Goal: Transaction & Acquisition: Purchase product/service

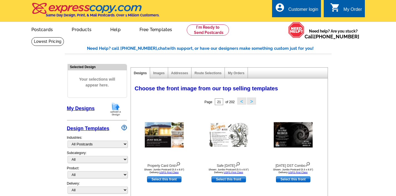
select select "971"
click at [86, 9] on img at bounding box center [87, 9] width 112 height 12
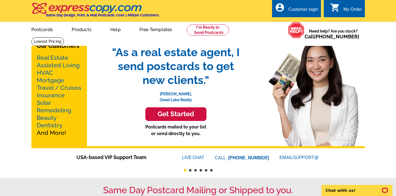
click at [49, 80] on link "Mortgage" at bounding box center [51, 80] width 28 height 7
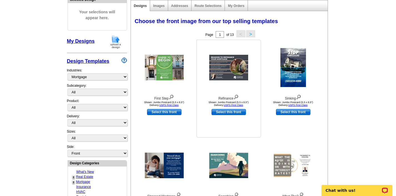
scroll to position [141, 0]
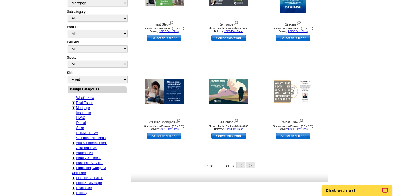
click at [252, 164] on button ">" at bounding box center [250, 165] width 9 height 7
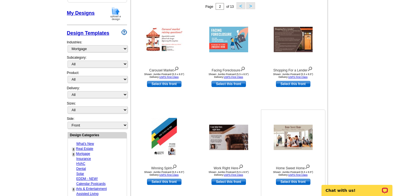
scroll to position [131, 0]
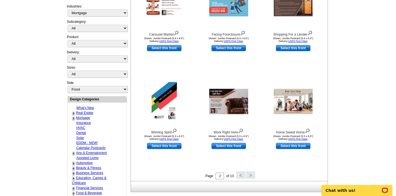
click at [254, 176] on button ">" at bounding box center [250, 175] width 9 height 7
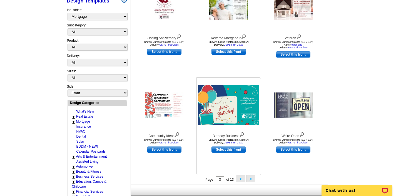
scroll to position [176, 0]
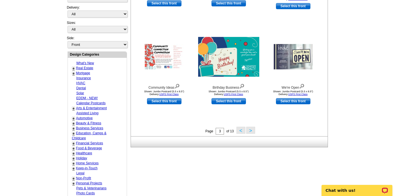
click at [254, 131] on button ">" at bounding box center [250, 130] width 9 height 7
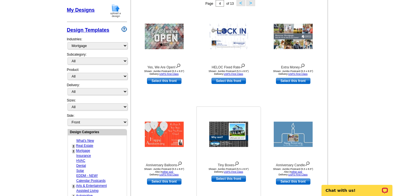
scroll to position [109, 0]
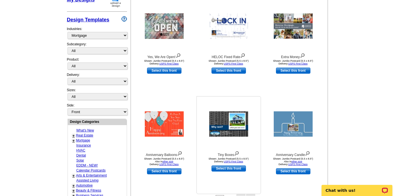
click at [224, 122] on img at bounding box center [228, 124] width 39 height 25
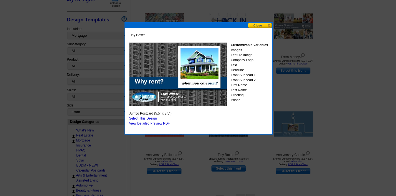
click at [364, 64] on div at bounding box center [198, 43] width 396 height 305
click at [252, 26] on button at bounding box center [260, 25] width 24 height 5
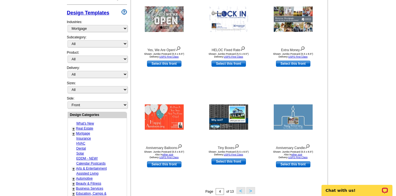
scroll to position [131, 0]
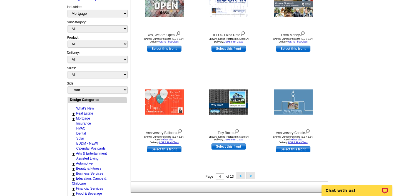
click at [249, 175] on button ">" at bounding box center [250, 175] width 9 height 7
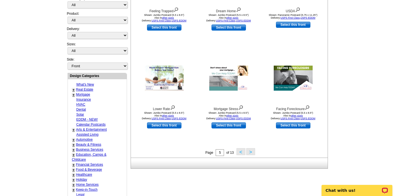
scroll to position [165, 0]
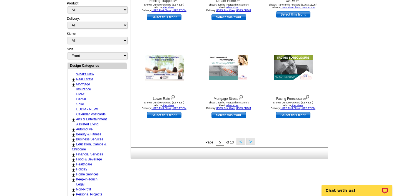
click at [253, 143] on button ">" at bounding box center [250, 141] width 9 height 7
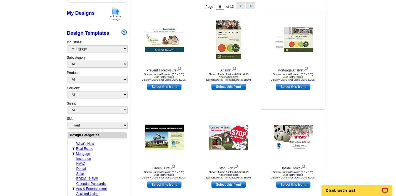
scroll to position [131, 0]
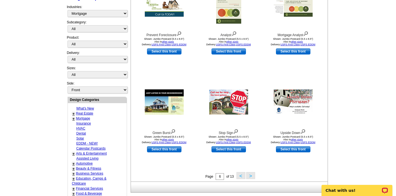
click at [249, 177] on button ">" at bounding box center [250, 175] width 9 height 7
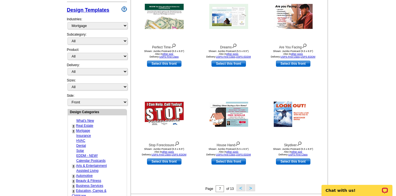
scroll to position [217, 0]
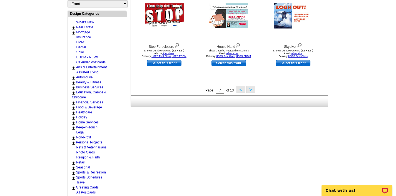
click at [249, 91] on button ">" at bounding box center [250, 89] width 9 height 7
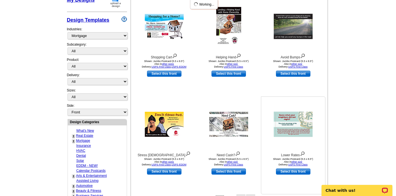
scroll to position [128, 0]
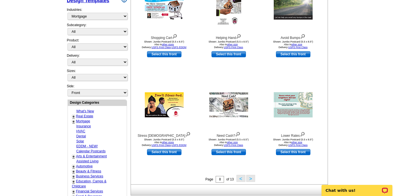
click at [252, 179] on button ">" at bounding box center [250, 178] width 9 height 7
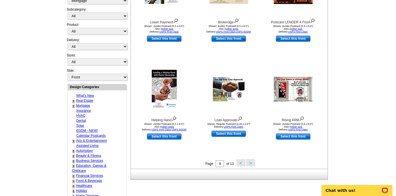
scroll to position [159, 0]
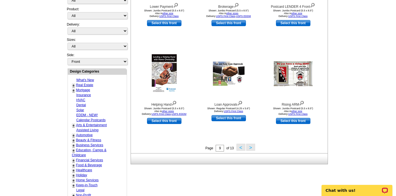
click at [249, 148] on button ">" at bounding box center [250, 147] width 9 height 7
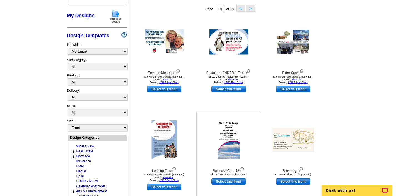
scroll to position [94, 0]
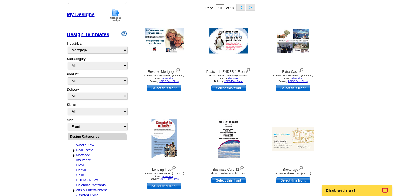
click at [288, 141] on img at bounding box center [294, 139] width 42 height 24
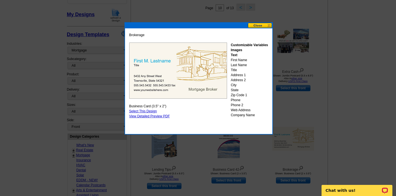
click at [265, 26] on button at bounding box center [260, 25] width 24 height 5
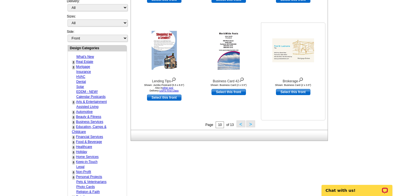
scroll to position [184, 0]
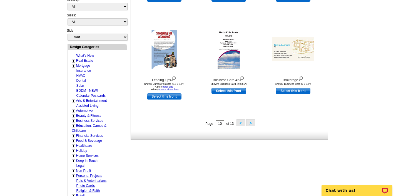
click at [252, 121] on button ">" at bounding box center [250, 122] width 9 height 7
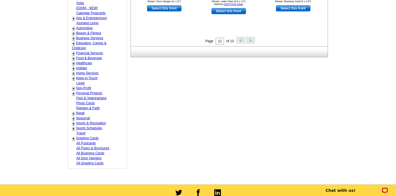
scroll to position [226, 0]
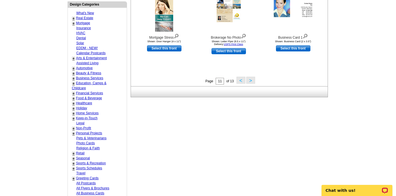
click at [252, 80] on button ">" at bounding box center [250, 80] width 9 height 7
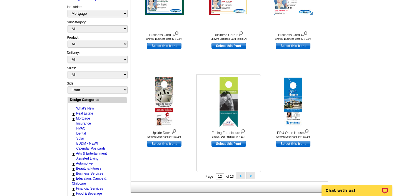
scroll to position [165, 0]
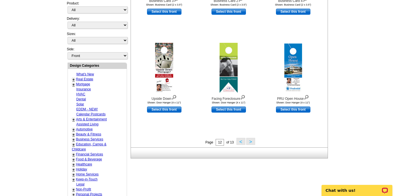
click at [250, 140] on button ">" at bounding box center [250, 141] width 9 height 7
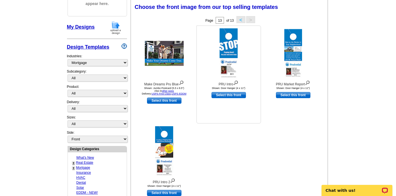
scroll to position [83, 0]
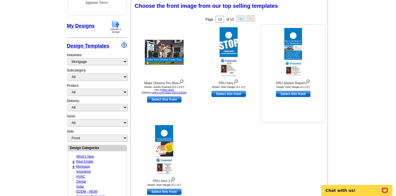
click at [294, 58] on img at bounding box center [293, 52] width 18 height 49
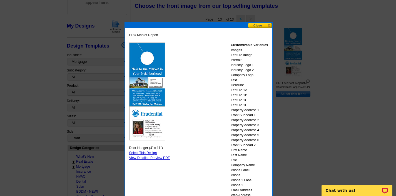
click at [358, 84] on div at bounding box center [198, 56] width 396 height 279
click at [258, 26] on button at bounding box center [260, 25] width 24 height 5
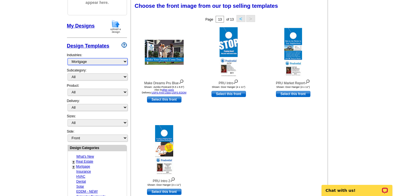
select select "785"
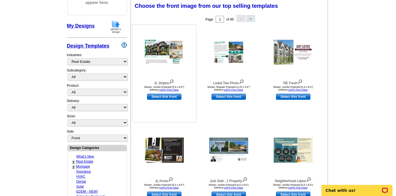
click at [156, 49] on img at bounding box center [164, 52] width 39 height 25
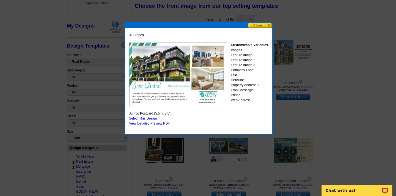
click at [358, 47] on div at bounding box center [198, 56] width 396 height 279
click at [268, 26] on button at bounding box center [260, 25] width 24 height 5
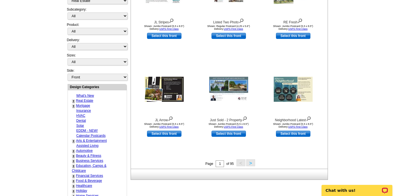
scroll to position [184, 0]
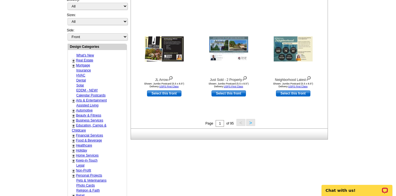
click at [251, 122] on button ">" at bounding box center [250, 122] width 9 height 7
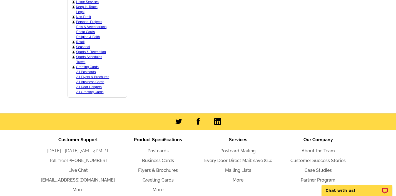
scroll to position [255, 0]
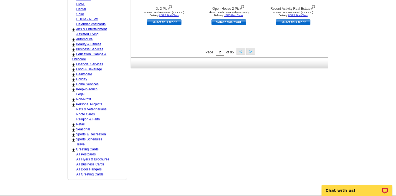
click at [250, 48] on button ">" at bounding box center [250, 51] width 9 height 7
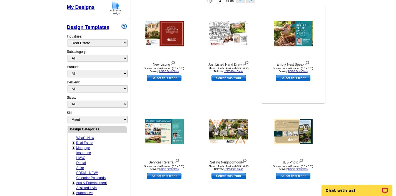
scroll to position [90, 0]
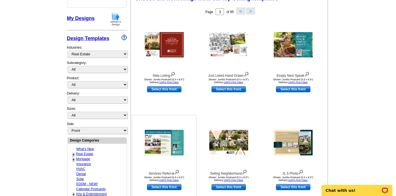
click at [162, 146] on img at bounding box center [164, 143] width 39 height 26
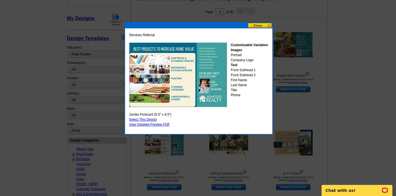
click at [264, 26] on button at bounding box center [260, 25] width 24 height 5
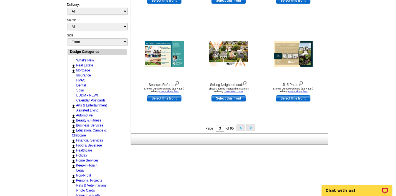
scroll to position [285, 0]
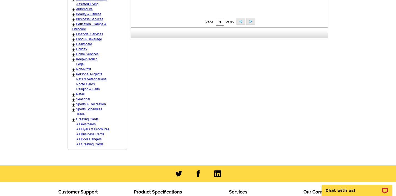
click at [249, 20] on button ">" at bounding box center [250, 21] width 9 height 7
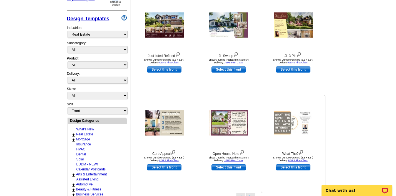
scroll to position [133, 0]
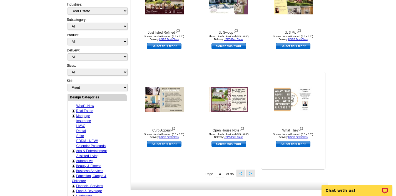
click at [288, 91] on img at bounding box center [293, 99] width 39 height 25
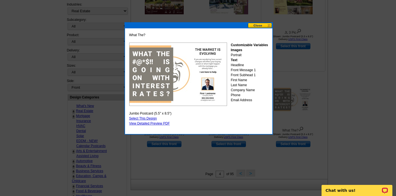
click at [263, 25] on button at bounding box center [260, 25] width 24 height 5
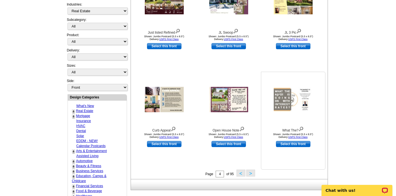
scroll to position [172, 0]
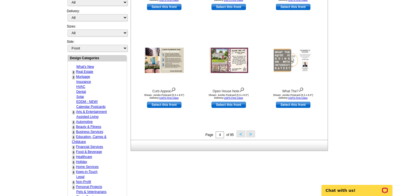
click at [252, 133] on button ">" at bounding box center [250, 133] width 9 height 7
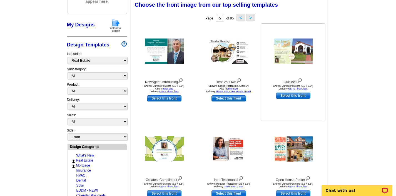
scroll to position [81, 0]
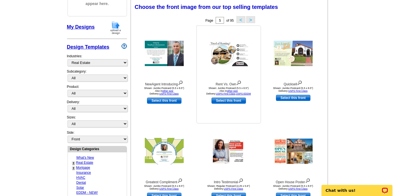
click at [226, 60] on img at bounding box center [228, 54] width 39 height 26
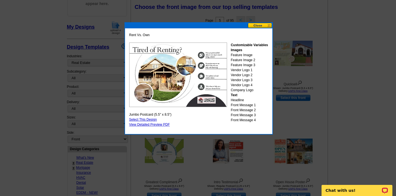
click at [146, 119] on link "Select This Design" at bounding box center [143, 120] width 28 height 4
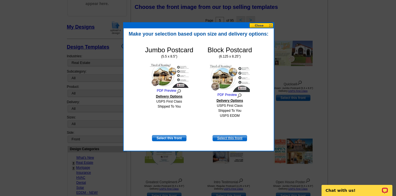
click at [230, 137] on link "Select this front" at bounding box center [230, 138] width 34 height 6
select select "14"
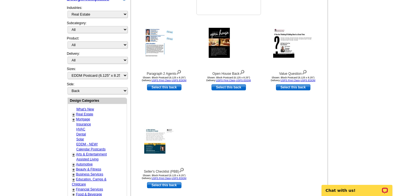
scroll to position [83, 0]
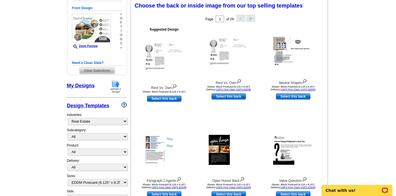
click at [251, 18] on button ">" at bounding box center [250, 18] width 9 height 7
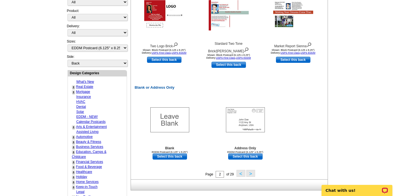
scroll to position [275, 0]
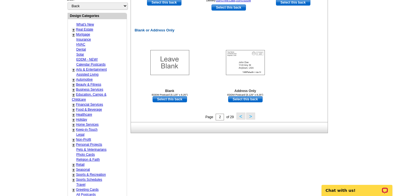
click at [251, 116] on button ">" at bounding box center [250, 116] width 9 height 7
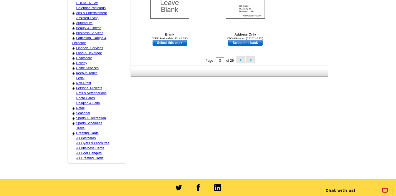
scroll to position [321, 0]
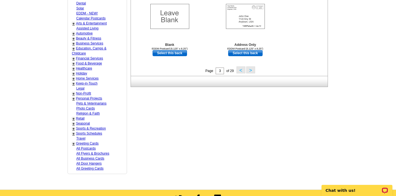
click at [250, 69] on button ">" at bounding box center [250, 69] width 9 height 7
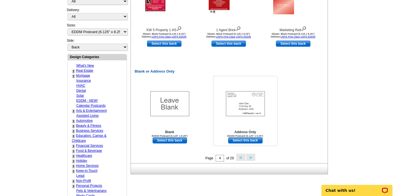
scroll to position [278, 0]
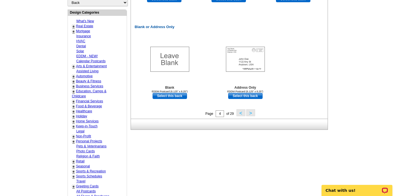
click at [253, 111] on button ">" at bounding box center [250, 112] width 9 height 7
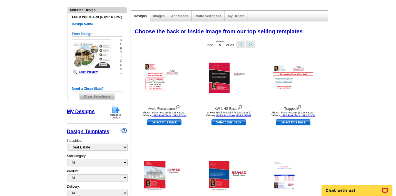
scroll to position [51, 0]
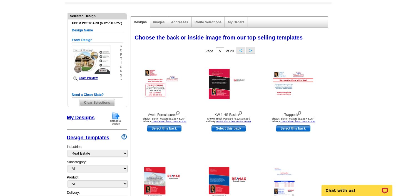
click at [252, 49] on button ">" at bounding box center [250, 50] width 9 height 7
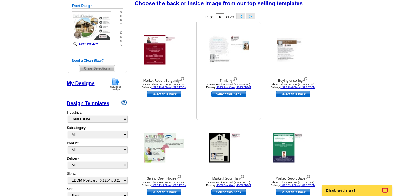
scroll to position [44, 0]
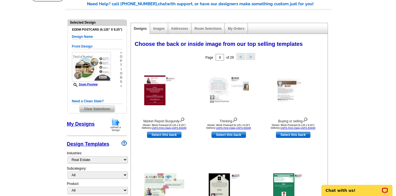
click at [251, 59] on button ">" at bounding box center [250, 56] width 9 height 7
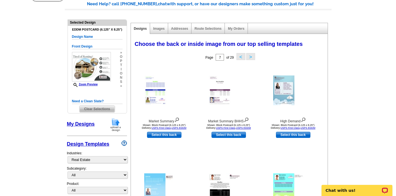
click at [252, 56] on button ">" at bounding box center [250, 56] width 9 height 7
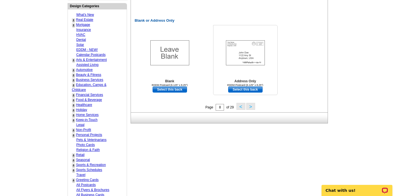
scroll to position [283, 0]
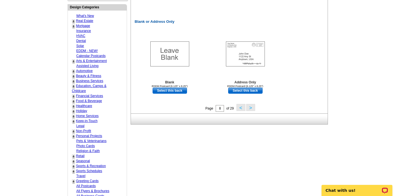
click at [253, 107] on button ">" at bounding box center [250, 107] width 9 height 7
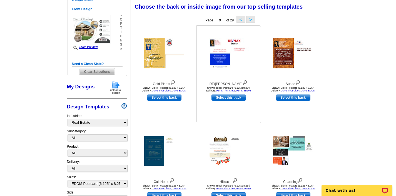
scroll to position [81, 0]
click at [301, 146] on img at bounding box center [293, 151] width 40 height 30
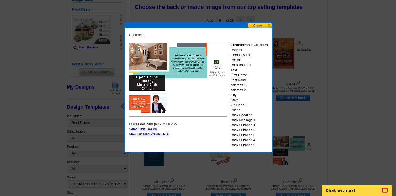
click at [259, 24] on button at bounding box center [260, 25] width 24 height 5
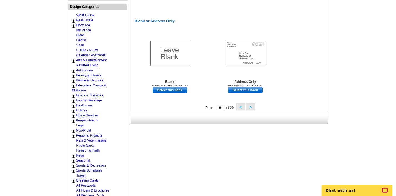
scroll to position [230, 0]
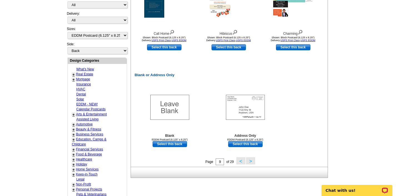
click at [253, 159] on button ">" at bounding box center [250, 160] width 9 height 7
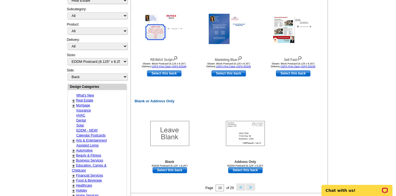
scroll to position [227, 0]
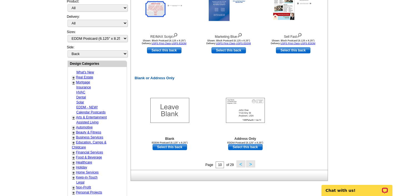
click at [251, 164] on button ">" at bounding box center [250, 163] width 9 height 7
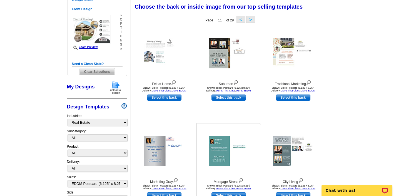
scroll to position [81, 0]
click at [277, 58] on img at bounding box center [293, 53] width 40 height 30
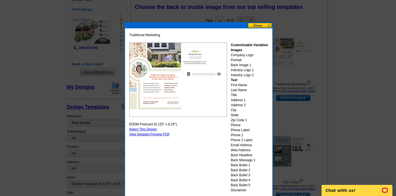
drag, startPoint x: 144, startPoint y: 129, endPoint x: 147, endPoint y: 127, distance: 3.2
click at [144, 128] on link "Select This Design" at bounding box center [143, 129] width 28 height 4
select select "front"
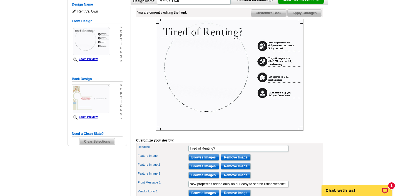
scroll to position [54, 0]
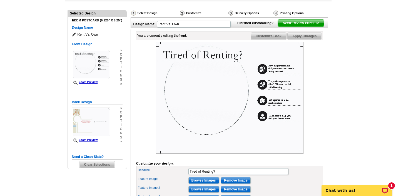
click at [296, 26] on span "Next Review Print File" at bounding box center [301, 23] width 46 height 7
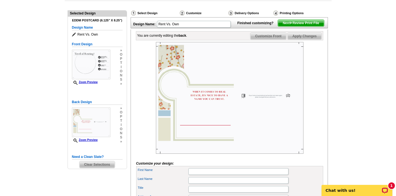
scroll to position [55, 0]
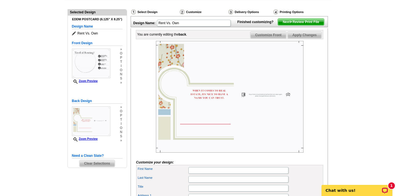
click at [312, 25] on span "Next Review Print File" at bounding box center [301, 22] width 46 height 7
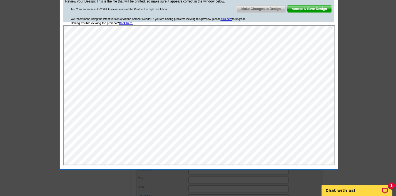
scroll to position [0, 0]
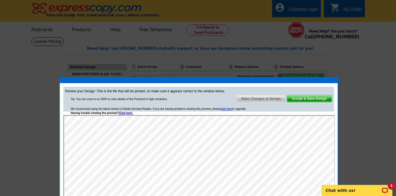
click at [306, 100] on span "Accept & Save Design" at bounding box center [309, 98] width 45 height 7
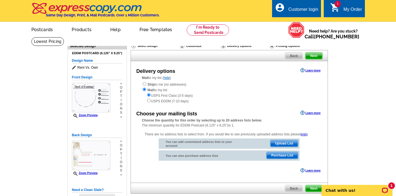
click at [150, 99] on input "radio" at bounding box center [149, 101] width 4 height 4
radio input "true"
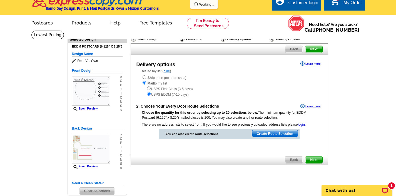
scroll to position [8, 0]
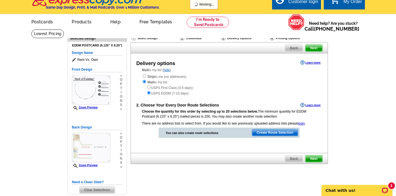
click at [267, 132] on span "Create Route Selection" at bounding box center [275, 132] width 46 height 7
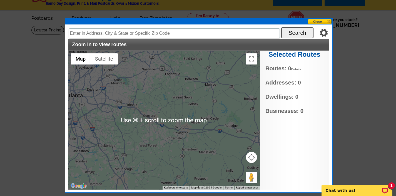
scroll to position [11, 0]
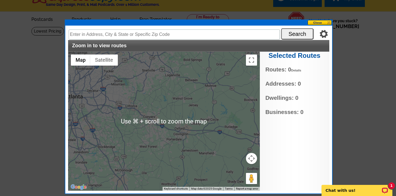
click at [143, 118] on div at bounding box center [164, 121] width 192 height 139
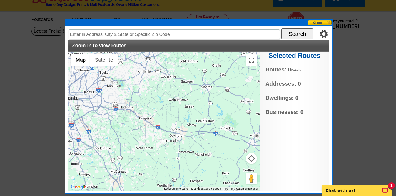
drag, startPoint x: 147, startPoint y: 117, endPoint x: 142, endPoint y: 119, distance: 5.1
click at [142, 119] on div at bounding box center [164, 121] width 192 height 139
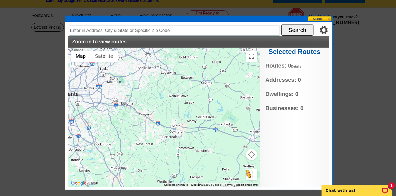
click at [249, 176] on button "Drag Pegman onto the map to open Street View" at bounding box center [251, 174] width 11 height 11
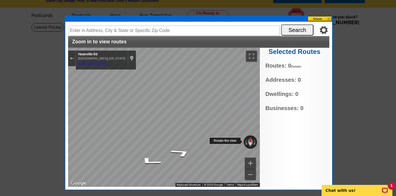
click at [253, 140] on button "Reset the view" at bounding box center [251, 141] width 6 height 13
click at [254, 58] on button "Toggle fullscreen view" at bounding box center [251, 56] width 11 height 11
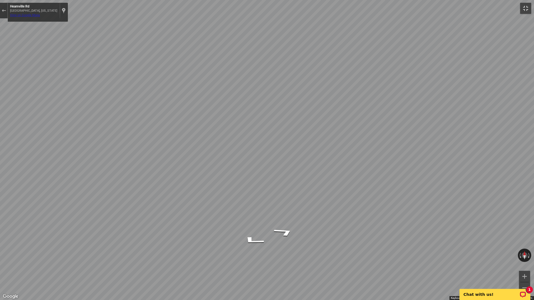
click at [396, 8] on button "Toggle fullscreen view" at bounding box center [525, 8] width 11 height 11
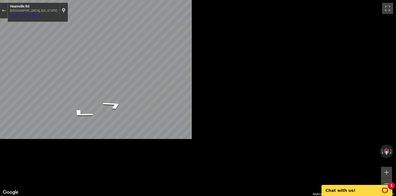
scroll to position [14, 0]
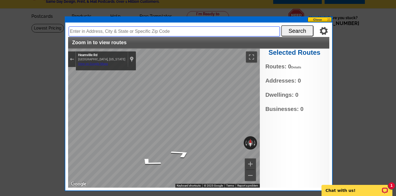
click at [164, 31] on input "text" at bounding box center [174, 31] width 211 height 10
type input "Conyers,ga"
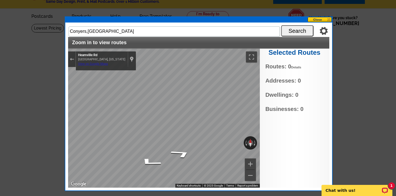
click at [307, 33] on button "Search" at bounding box center [297, 30] width 32 height 11
click at [299, 32] on button "Search" at bounding box center [297, 30] width 32 height 11
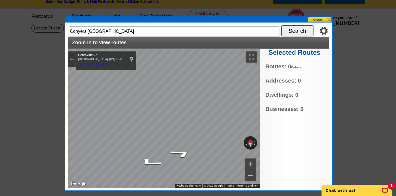
click at [299, 32] on button "Search" at bounding box center [297, 30] width 32 height 11
click at [325, 19] on button at bounding box center [320, 19] width 24 height 5
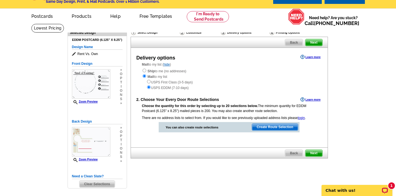
click at [278, 125] on span "Create Route Selection" at bounding box center [275, 127] width 46 height 7
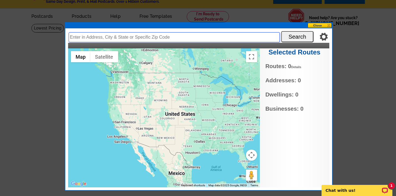
click at [131, 37] on input "text" at bounding box center [174, 37] width 211 height 10
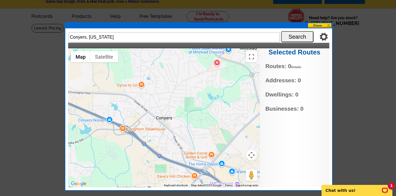
click at [299, 68] on link "Details" at bounding box center [296, 66] width 10 height 3
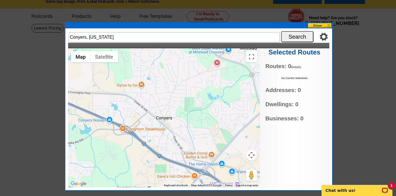
click at [170, 132] on div at bounding box center [164, 117] width 192 height 139
click at [167, 110] on div at bounding box center [164, 117] width 192 height 139
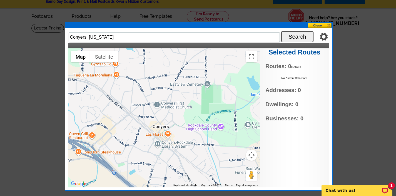
click at [175, 115] on div at bounding box center [164, 117] width 192 height 139
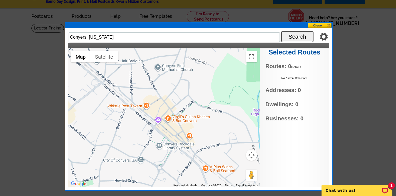
drag, startPoint x: 178, startPoint y: 120, endPoint x: 191, endPoint y: 91, distance: 31.9
click at [191, 90] on div at bounding box center [164, 117] width 192 height 139
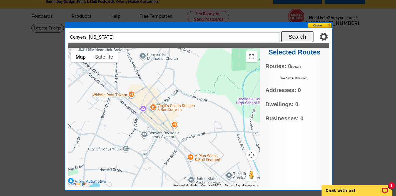
drag, startPoint x: 208, startPoint y: 166, endPoint x: 161, endPoint y: 101, distance: 80.3
click at [192, 153] on div at bounding box center [164, 117] width 192 height 139
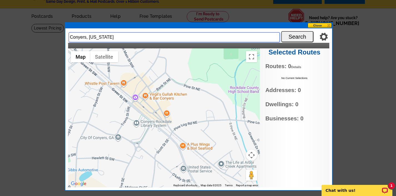
click at [92, 39] on input "Conyers, georgia" at bounding box center [174, 37] width 211 height 10
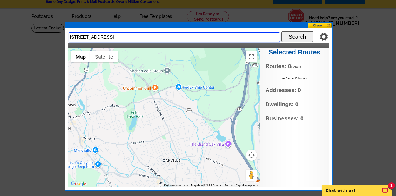
click at [119, 40] on input "4315 Lexington ct" at bounding box center [174, 37] width 211 height 10
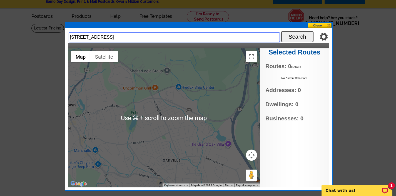
scroll to position [15, 0]
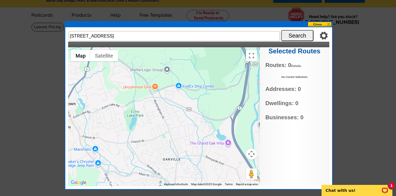
click at [294, 33] on button "Search" at bounding box center [297, 35] width 32 height 11
click at [118, 37] on input "4315 Lexington ct" at bounding box center [174, 36] width 211 height 10
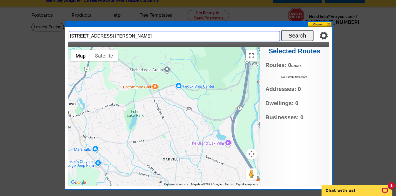
type input "4315 Lexington ct conyers"
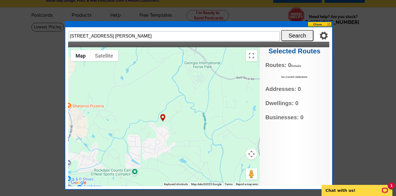
click at [164, 118] on img "4315 Lexington Ct, Conyers, GA 30013, USA" at bounding box center [163, 117] width 7 height 9
click at [165, 116] on img "4315 Lexington Ct, Conyers, GA 30013, USA" at bounding box center [163, 117] width 7 height 9
click at [160, 123] on div at bounding box center [164, 116] width 192 height 139
click at [163, 118] on img "4315 Lexington Ct, Conyers, GA 30013, USA" at bounding box center [163, 117] width 7 height 9
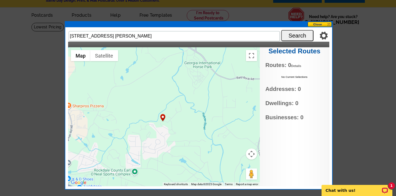
click at [163, 117] on img "4315 Lexington Ct, Conyers, GA 30013, USA" at bounding box center [163, 117] width 7 height 9
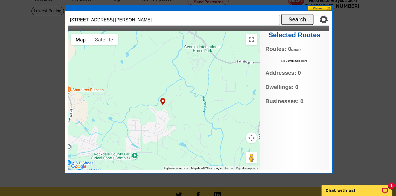
scroll to position [35, 0]
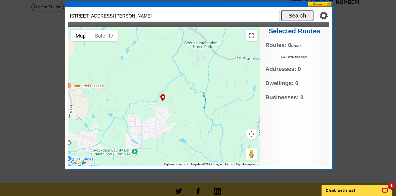
click at [320, 4] on button at bounding box center [320, 4] width 24 height 5
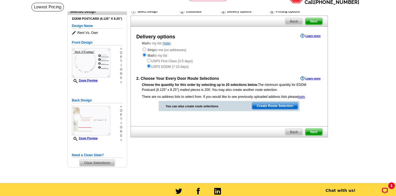
click at [309, 76] on link "Learn more" at bounding box center [311, 78] width 20 height 4
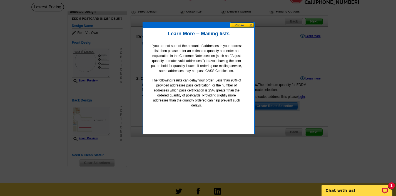
click at [248, 28] on button at bounding box center [242, 25] width 24 height 5
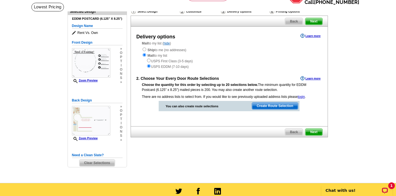
click at [316, 131] on span "Next" at bounding box center [314, 132] width 17 height 7
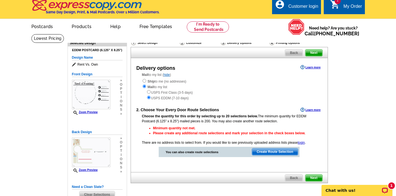
scroll to position [11, 0]
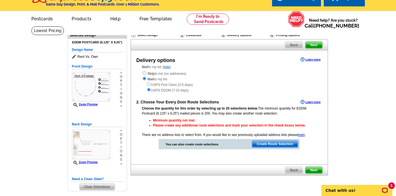
click at [145, 73] on input "radio" at bounding box center [145, 73] width 4 height 4
radio input "true"
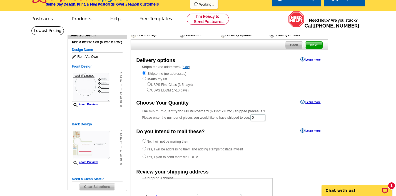
click at [149, 88] on input "radio" at bounding box center [149, 90] width 4 height 4
radio input "true"
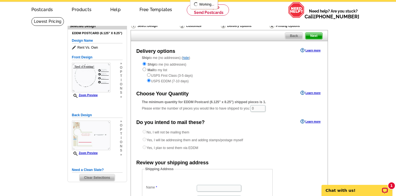
scroll to position [21, 0]
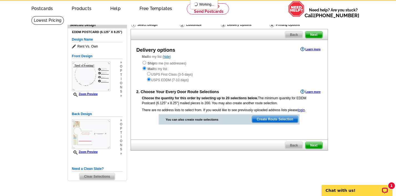
click at [284, 118] on span "Create Route Selection" at bounding box center [275, 119] width 46 height 7
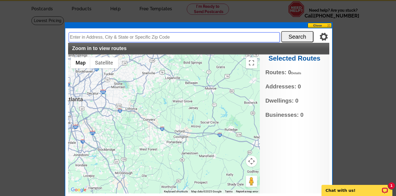
click at [126, 39] on input "text" at bounding box center [174, 37] width 211 height 10
type input "30013"
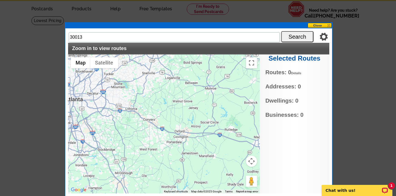
click at [291, 39] on button "Search" at bounding box center [297, 36] width 32 height 11
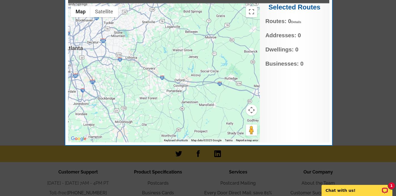
scroll to position [37, 0]
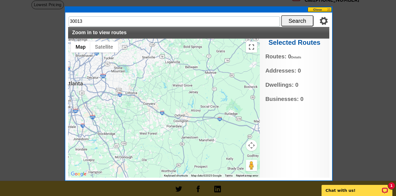
click at [254, 52] on button "Toggle fullscreen view" at bounding box center [251, 46] width 11 height 11
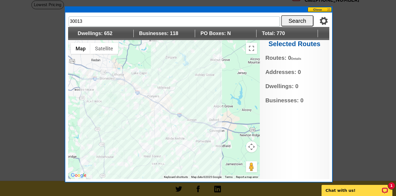
click at [173, 107] on div at bounding box center [164, 109] width 192 height 139
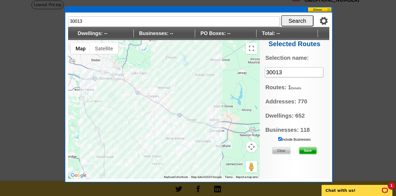
click at [280, 138] on input "Include Businesses" at bounding box center [280, 139] width 4 height 4
click at [309, 150] on span "Save" at bounding box center [307, 150] width 17 height 7
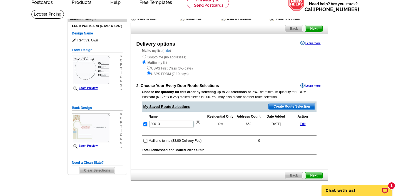
scroll to position [28, 0]
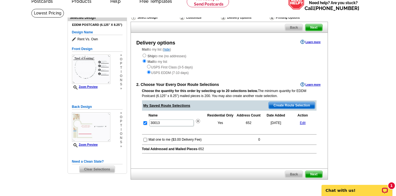
click at [313, 171] on span "Next" at bounding box center [314, 174] width 17 height 7
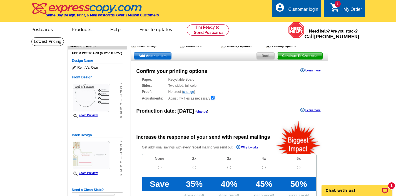
radio input "false"
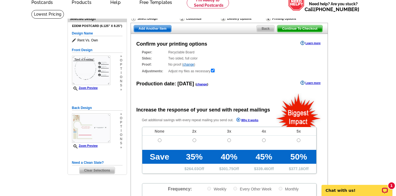
scroll to position [28, 0]
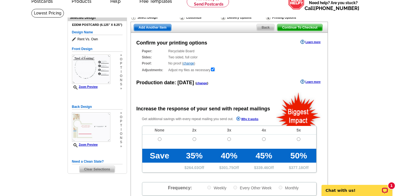
click at [160, 138] on input "radio" at bounding box center [160, 139] width 4 height 4
radio input "true"
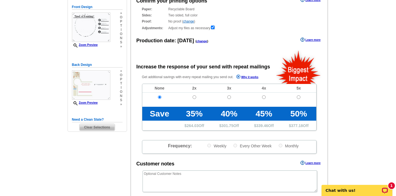
scroll to position [33, 0]
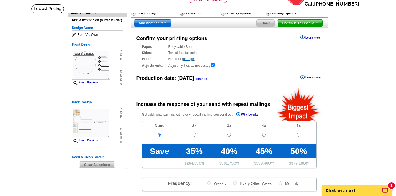
click at [199, 78] on link "change" at bounding box center [202, 78] width 11 height 3
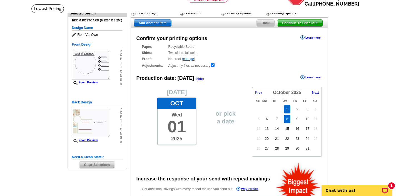
click at [287, 119] on link "8" at bounding box center [287, 119] width 6 height 8
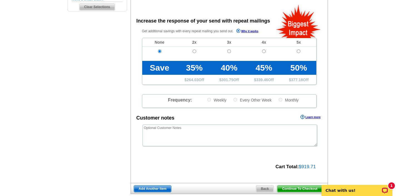
click at [241, 148] on div "Confirm your printing options Learn more Paper: Recyclable Board Select a diffe…" at bounding box center [229, 26] width 197 height 313
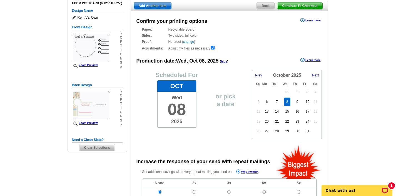
scroll to position [43, 0]
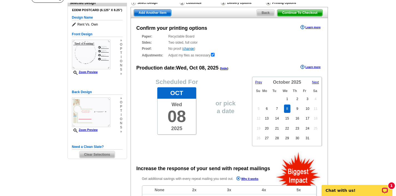
click at [313, 16] on span "Continue To Checkout" at bounding box center [300, 12] width 45 height 7
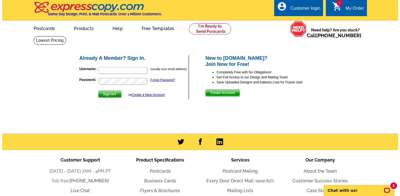
scroll to position [2, 0]
